Goal: Navigation & Orientation: Find specific page/section

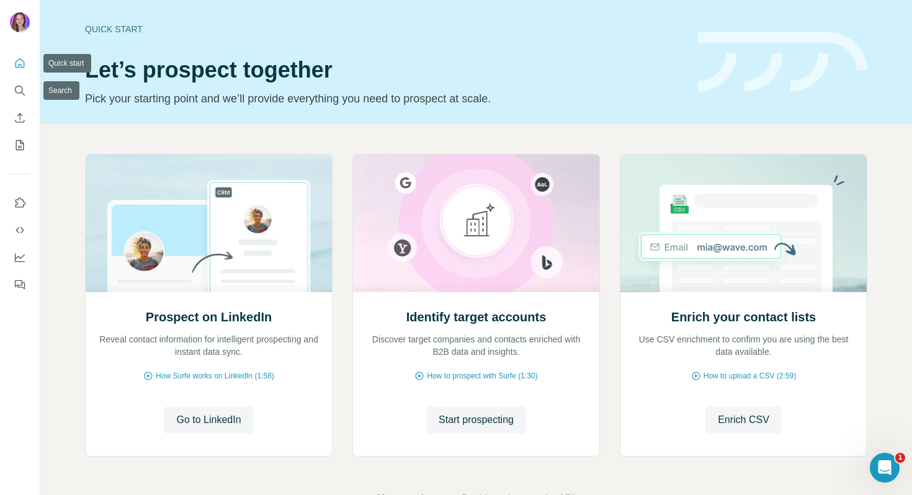
click at [24, 62] on icon "Quick start" at bounding box center [20, 63] width 12 height 12
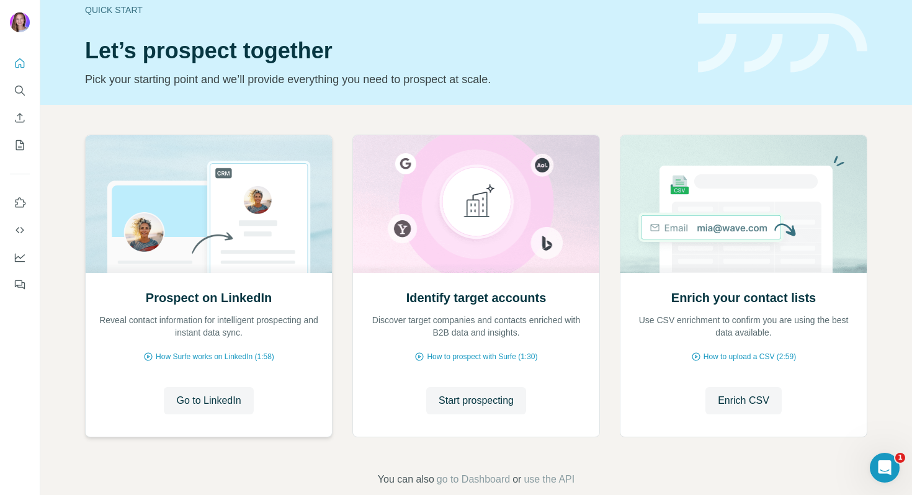
scroll to position [41, 0]
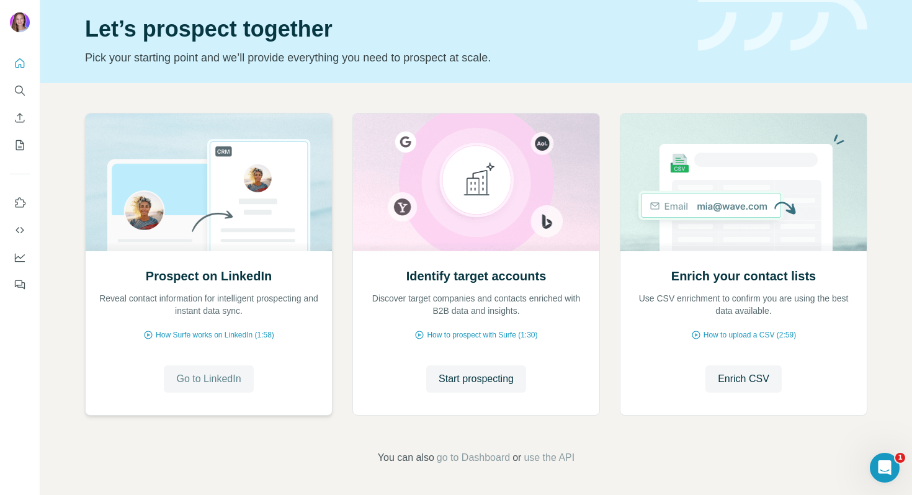
click at [228, 385] on span "Go to LinkedIn" at bounding box center [208, 379] width 65 height 15
click at [461, 464] on span "go to Dashboard" at bounding box center [473, 457] width 73 height 15
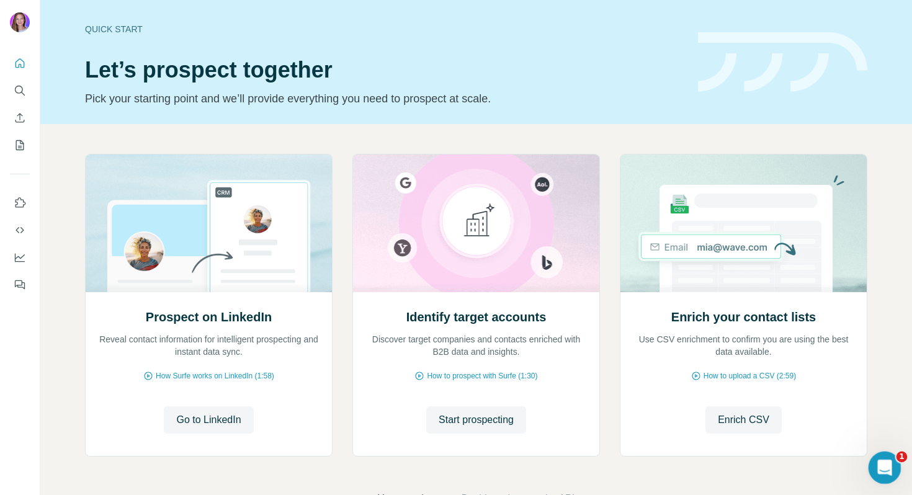
click at [894, 470] on div "Open Intercom Messenger" at bounding box center [883, 466] width 41 height 41
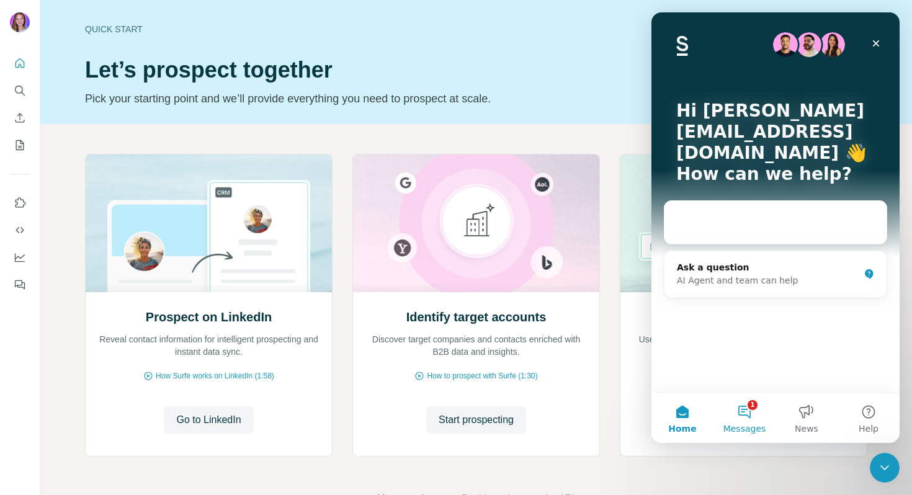
click at [739, 409] on button "1 Messages" at bounding box center [745, 418] width 62 height 50
